Goal: Information Seeking & Learning: Learn about a topic

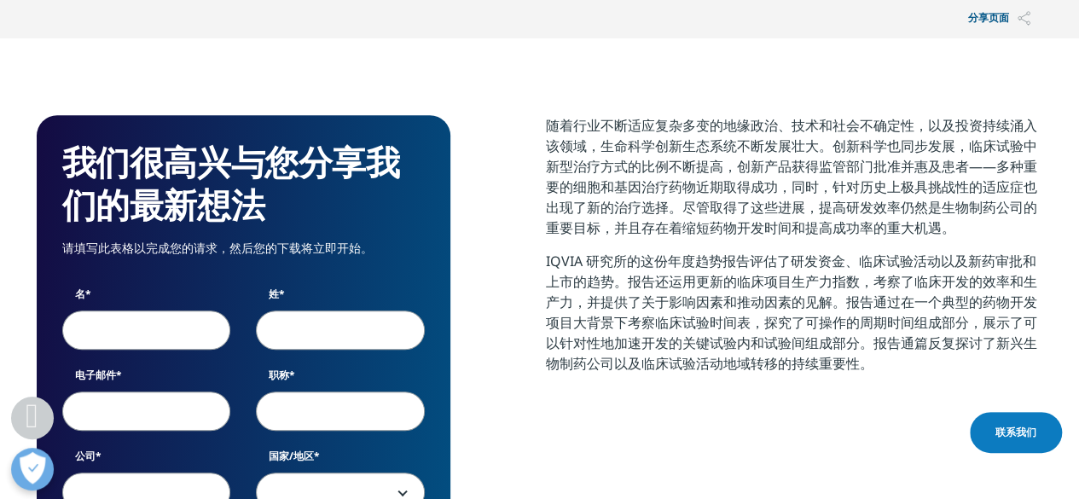
scroll to position [820, 1006]
click at [648, 151] on font "随着行业不断适应复杂多变的地缘政治、技术和社会不确定性，以及投资持续涌入该领域，生命科学创新生态系统不断发展壮大。创新科学也同步发展，临床试验中新型治疗方式的…" at bounding box center [791, 176] width 491 height 121
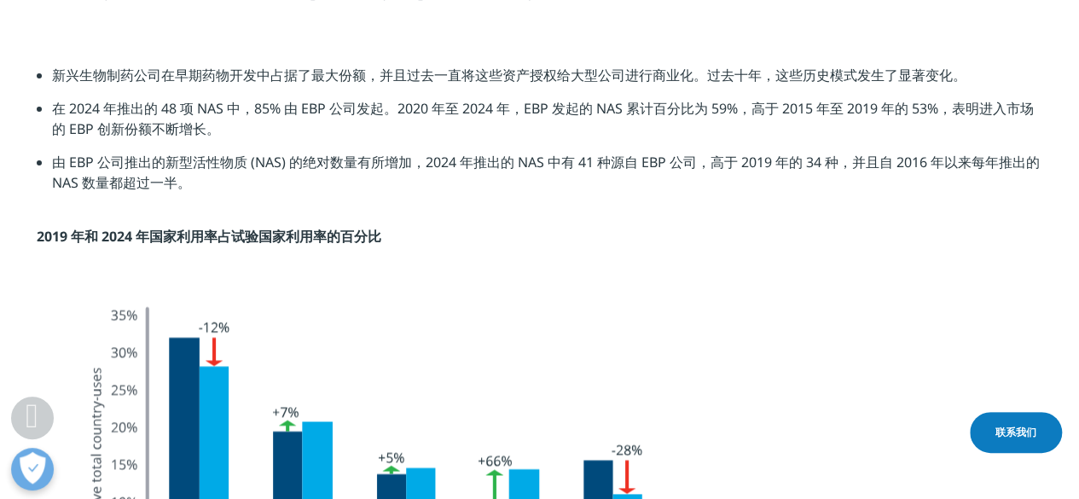
scroll to position [4178, 0]
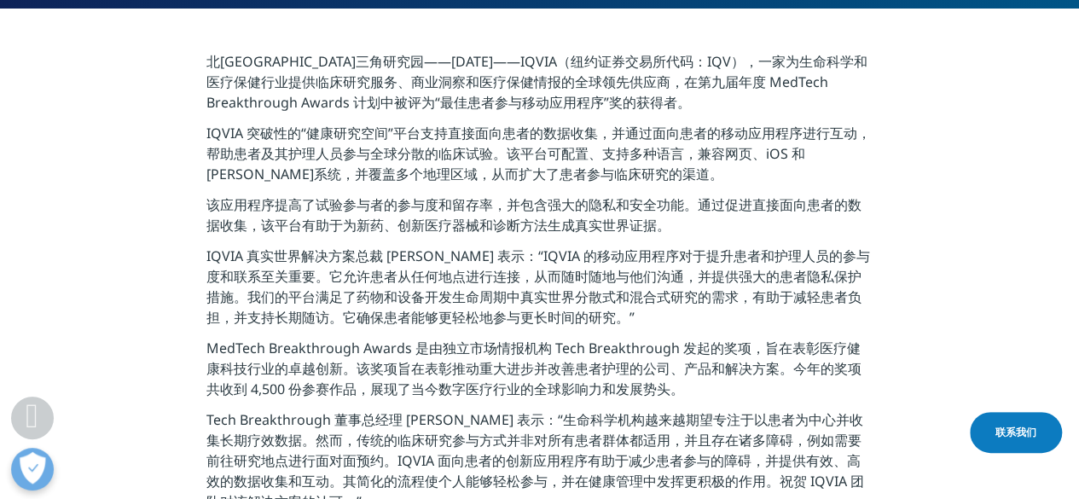
scroll to position [426, 0]
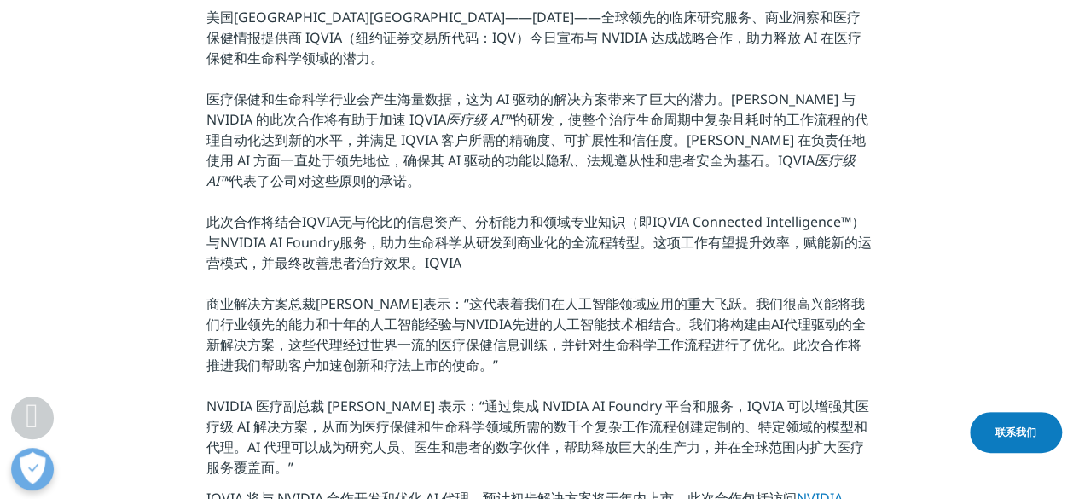
scroll to position [597, 0]
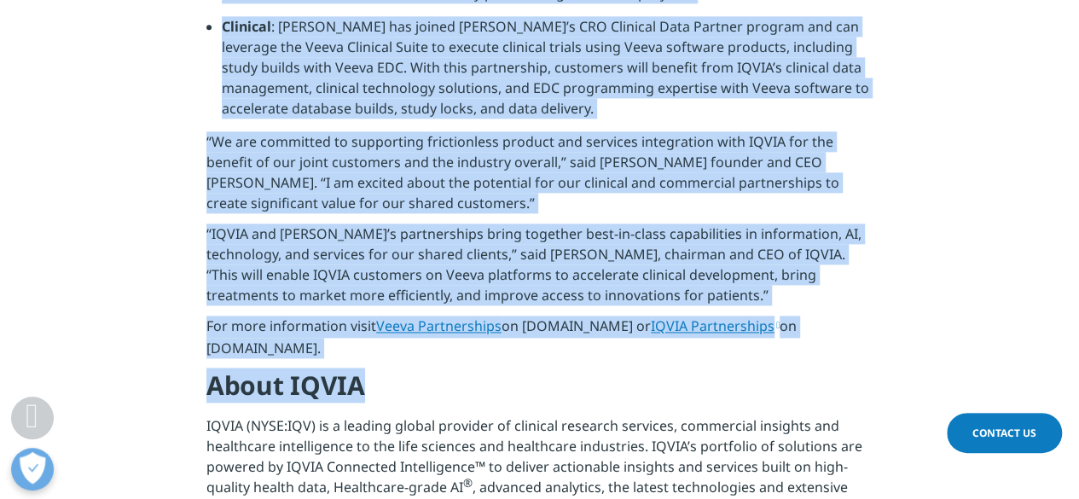
scroll to position [1108, 0]
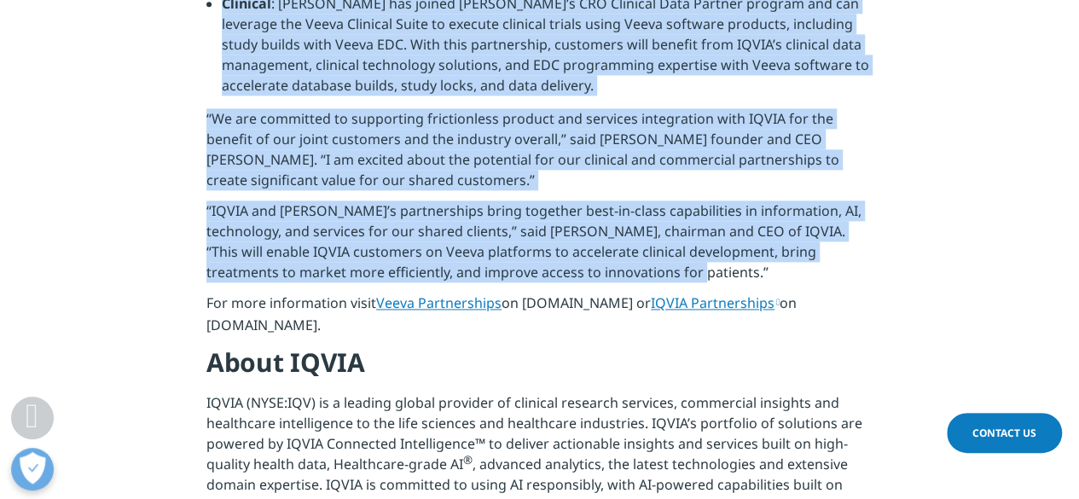
drag, startPoint x: 203, startPoint y: 83, endPoint x: 848, endPoint y: 212, distance: 657.5
copy div "LOREMIPS DOLORSIT AMET, C.A. eli SEDDOEIUSM, Tempo. — Incidi 10, 8959 — UTLAB (…"
click at [619, 218] on div at bounding box center [619, 218] width 0 height 0
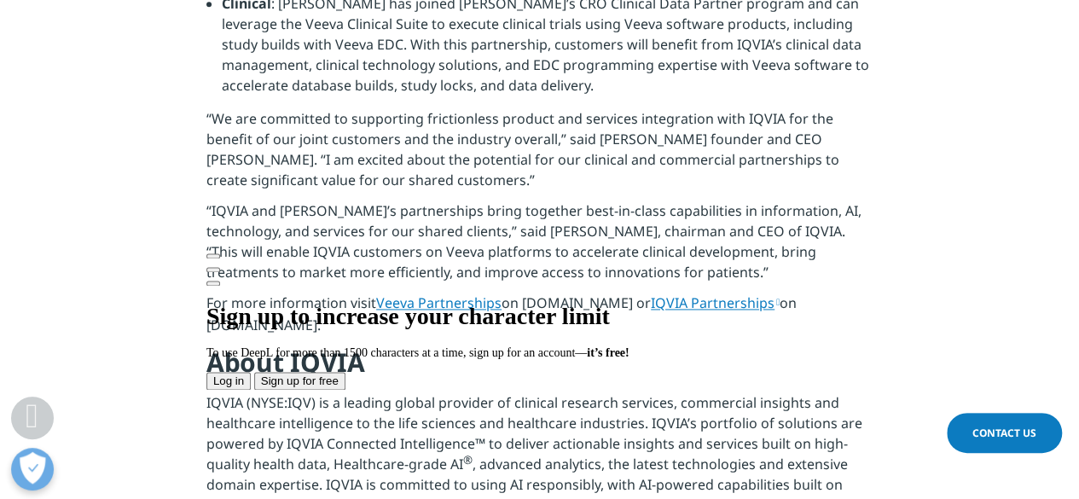
click at [810, 400] on p "IQVIA (NYSE:IQV) is a leading global provider of clinical research services, co…" at bounding box center [539, 499] width 666 height 215
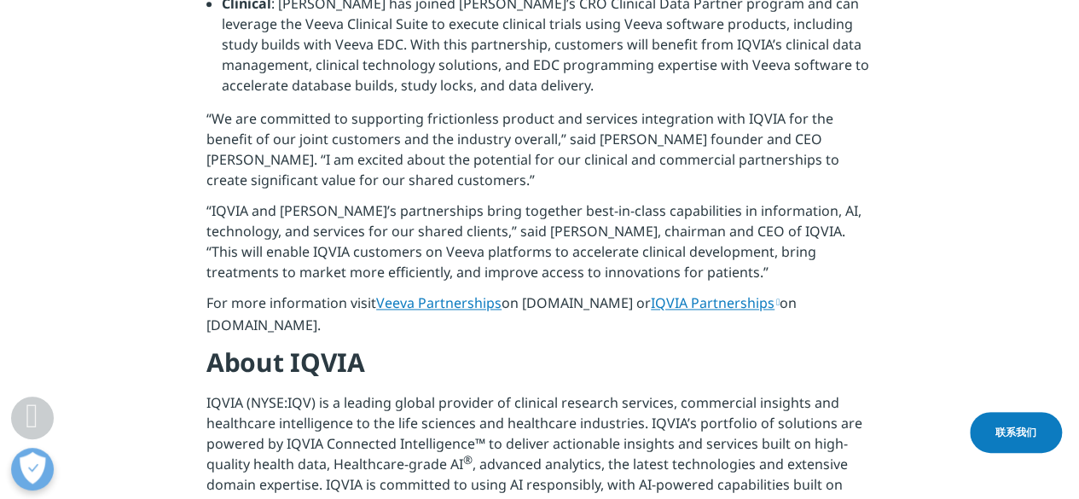
scroll to position [986, 0]
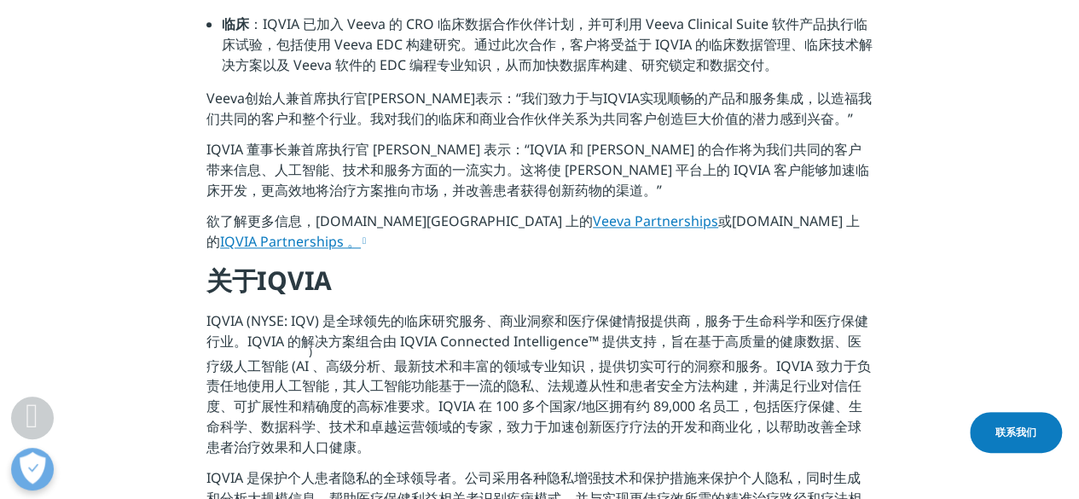
click at [518, 356] on font "、高级分析、最新技术和丰富的领域专业知识，提供切实可行的洞察和服务。IQVIA 致力于负责任地使用人工智能，其人工智能功能基于一流的隐私、法规遵从性和患者安全…" at bounding box center [538, 406] width 664 height 101
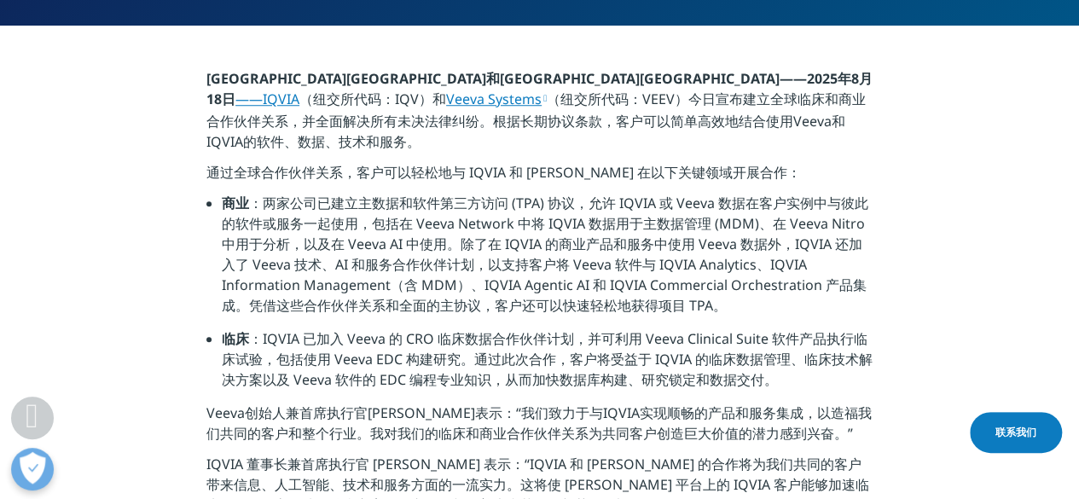
scroll to position [645, 0]
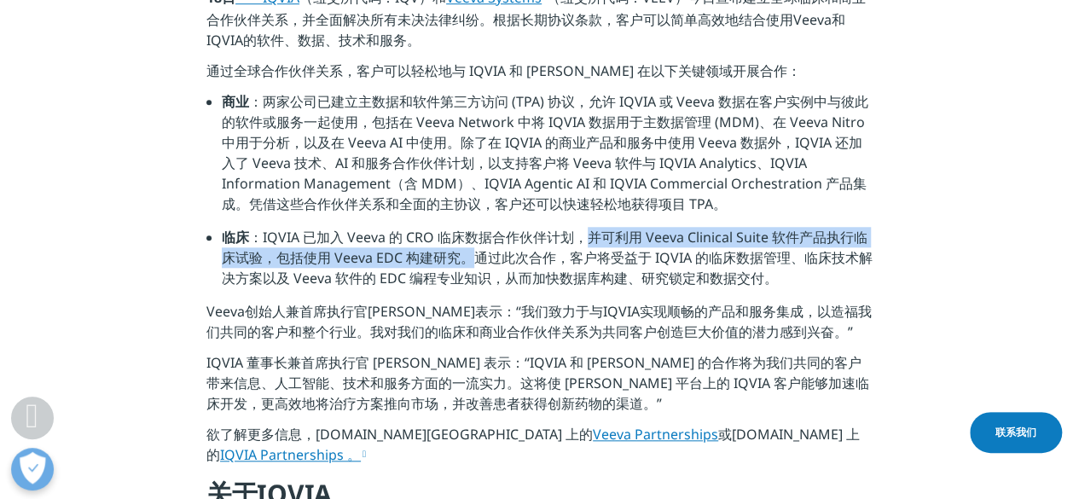
drag, startPoint x: 583, startPoint y: 214, endPoint x: 472, endPoint y: 238, distance: 114.2
click at [472, 238] on font "：IQVIA 已加入 Veeva 的 CRO 临床数据合作伙伴计划，并可利用 Veeva Clinical Suite 软件产品执行临床试验，包括使用 Vee…" at bounding box center [547, 258] width 651 height 60
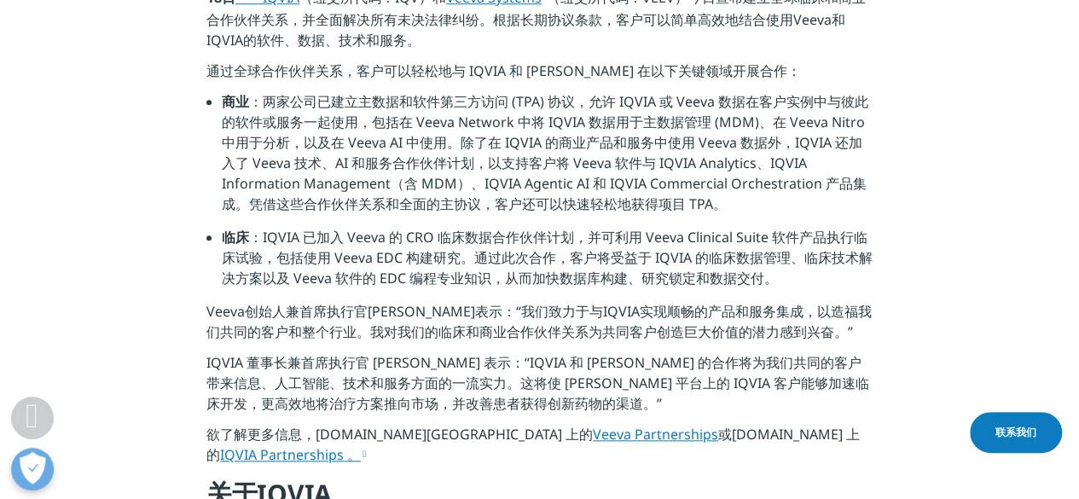
click at [643, 237] on font "：IQVIA 已加入 Veeva 的 CRO 临床数据合作伙伴计划，并可利用 Veeva Clinical Suite 软件产品执行临床试验，包括使用 Vee…" at bounding box center [547, 258] width 651 height 60
drag, startPoint x: 791, startPoint y: 265, endPoint x: 218, endPoint y: 78, distance: 602.9
click at [218, 91] on ul "商业 ：两家公司已建立主数据和软件第三方访问 (TPA) 协议，允许 IQVIA 或 Veeva 数据在客户实例中与彼此的软件或服务一起使用，包括在 Veev…" at bounding box center [539, 196] width 666 height 210
copy ul "商业 ：两家公司已建立主数据和软件第三方访问 (TPA) 协议，允许 IQVIA 或 Veeva 数据在客户实例中与彼此的软件或服务一起使用，包括在 Veev…"
drag, startPoint x: 457, startPoint y: 144, endPoint x: 439, endPoint y: 219, distance: 77.1
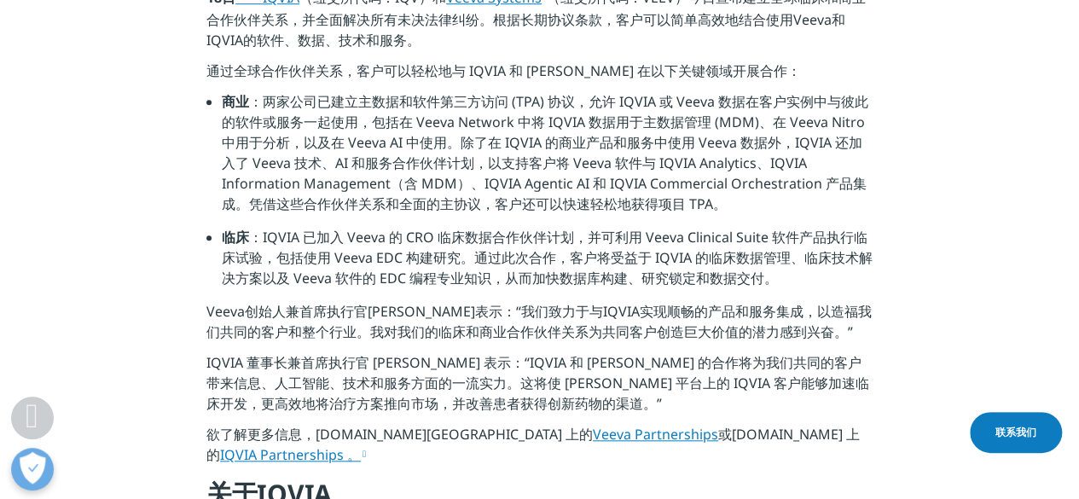
click at [332, 229] on font "：IQVIA 已加入 Veeva 的 CRO 临床数据合作伙伴计划，并可利用 Veeva Clinical Suite 软件产品执行临床试验，包括使用 Vee…" at bounding box center [547, 258] width 651 height 60
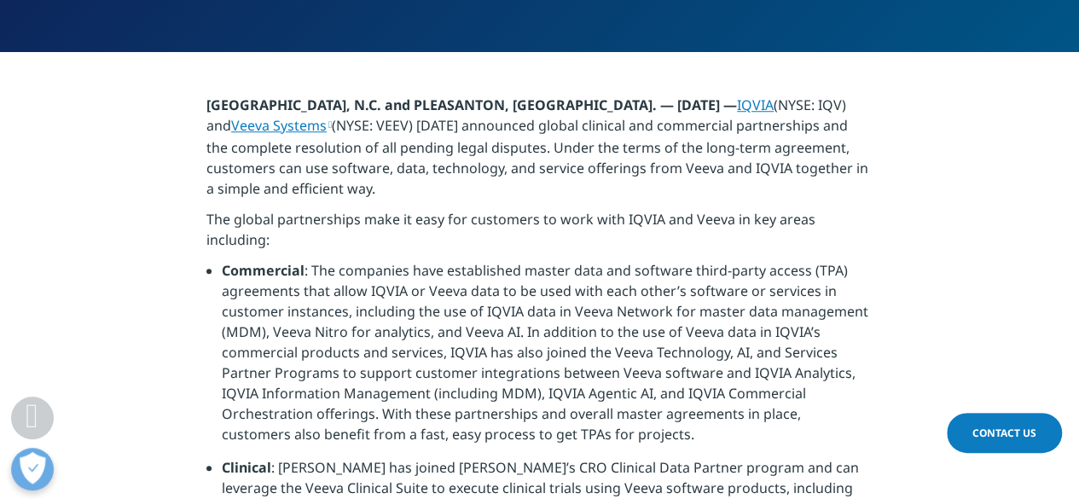
click at [604, 260] on li "Commercial : The companies have established master data and software third-part…" at bounding box center [547, 358] width 651 height 197
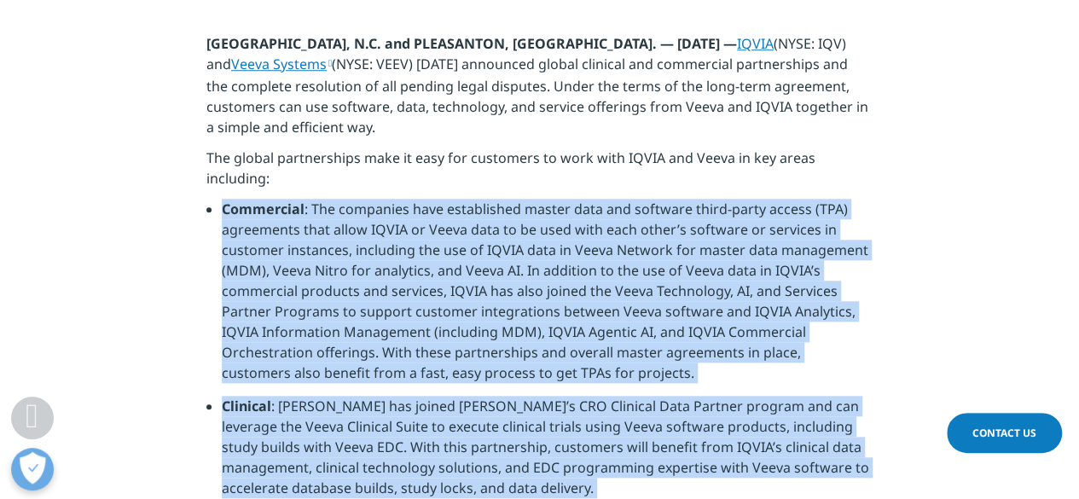
scroll to position [815, 0]
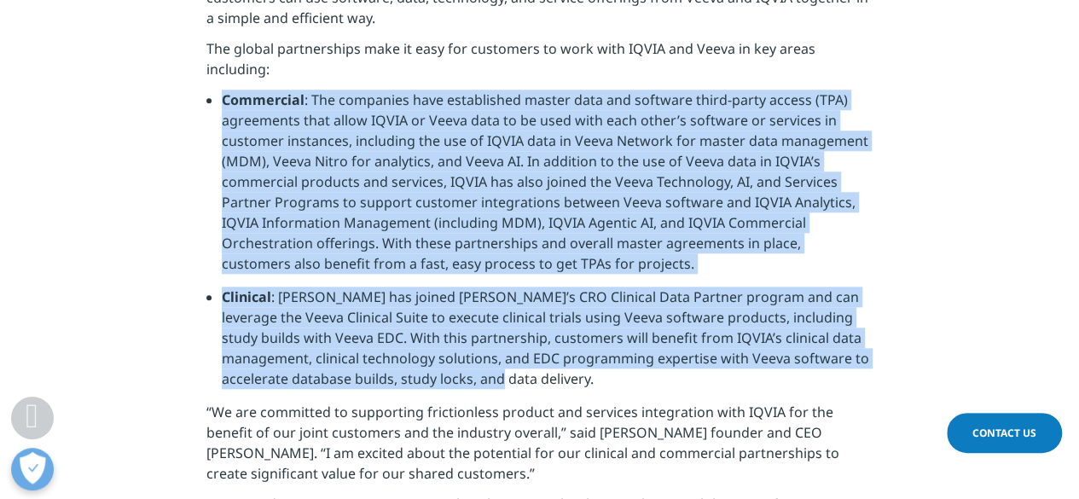
drag, startPoint x: 223, startPoint y: 199, endPoint x: 536, endPoint y: 315, distance: 333.7
click at [536, 315] on ul "Commercial : The companies have established master data and software third-part…" at bounding box center [539, 246] width 666 height 312
copy ul "Commercial : The companies have established master data and software third-part…"
